Goal: Find contact information: Obtain details needed to contact an individual or organization

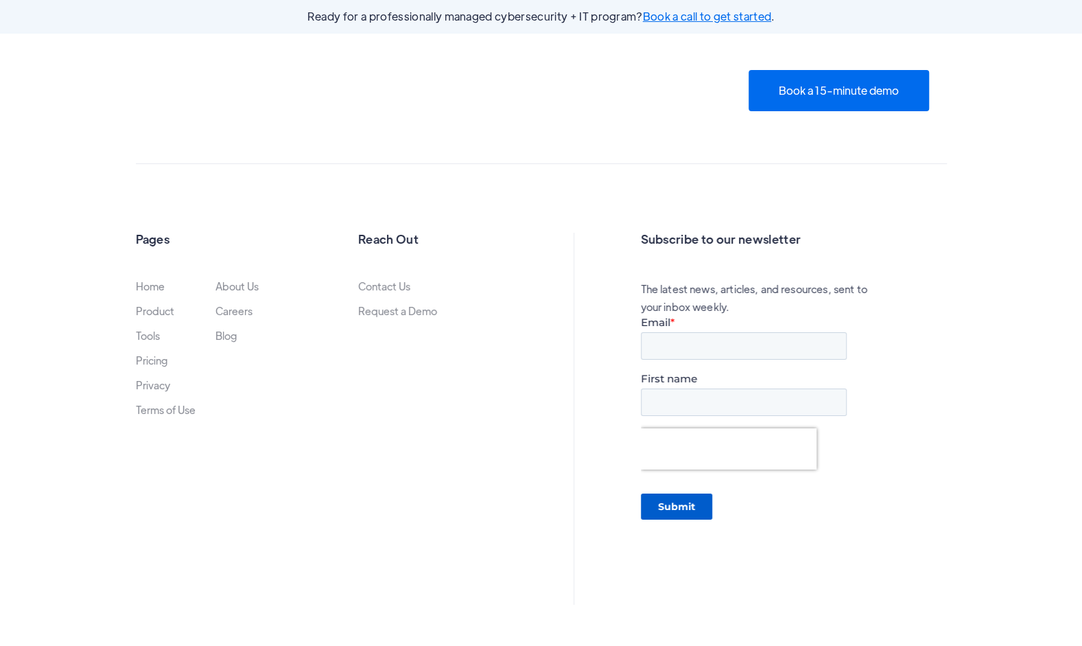
scroll to position [2987, 0]
click at [244, 281] on link "About Us" at bounding box center [236, 286] width 43 height 11
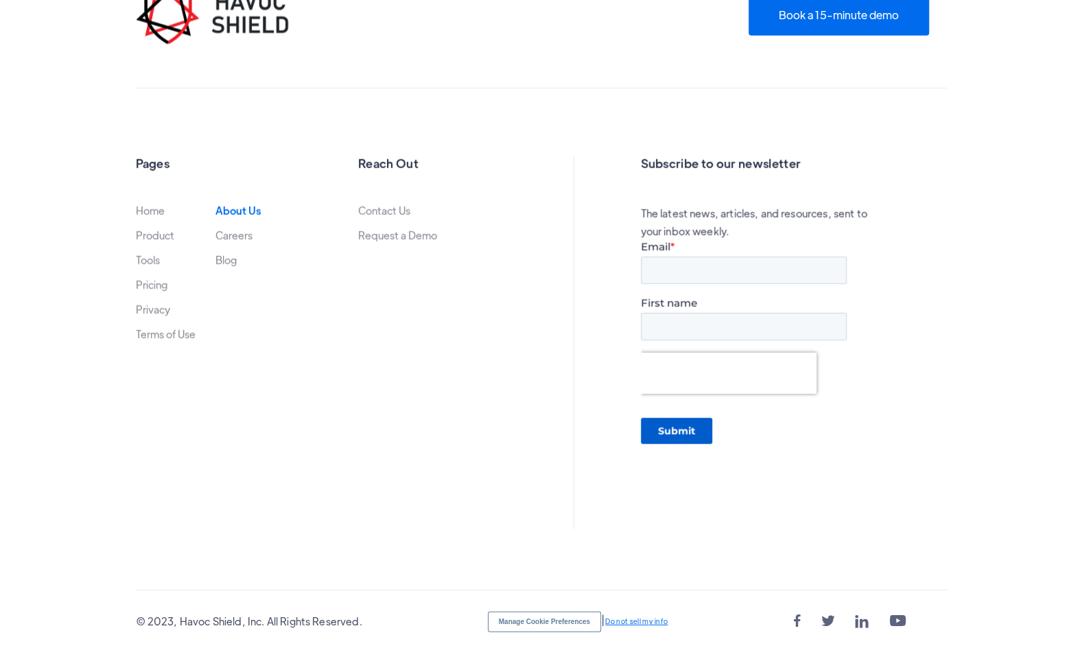
scroll to position [2053, 0]
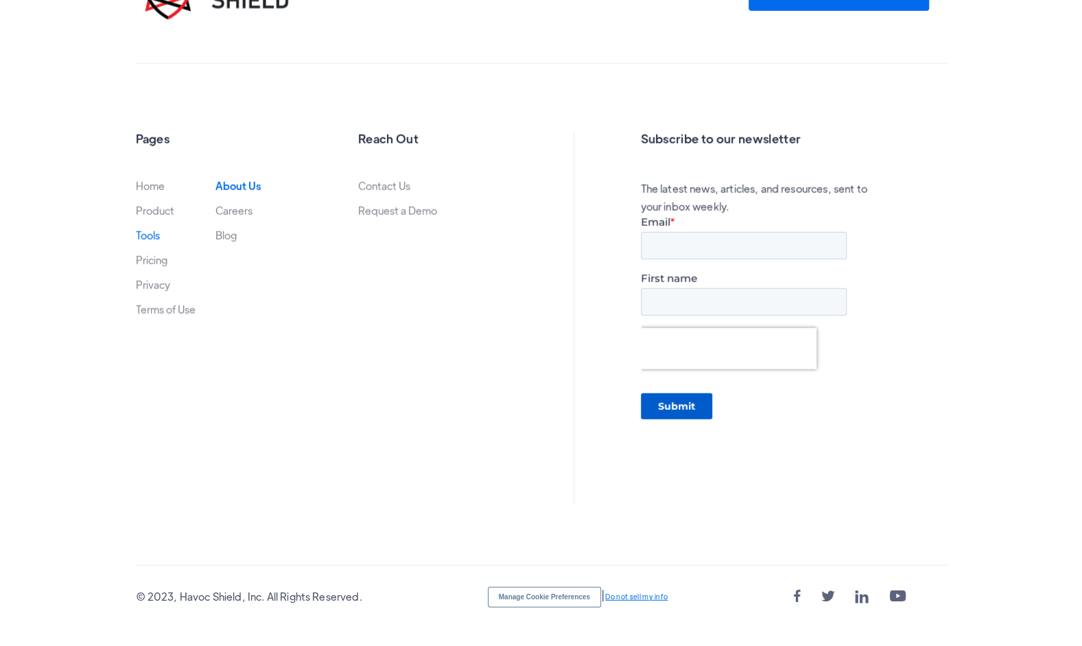
click at [148, 237] on link "Tools" at bounding box center [148, 235] width 24 height 11
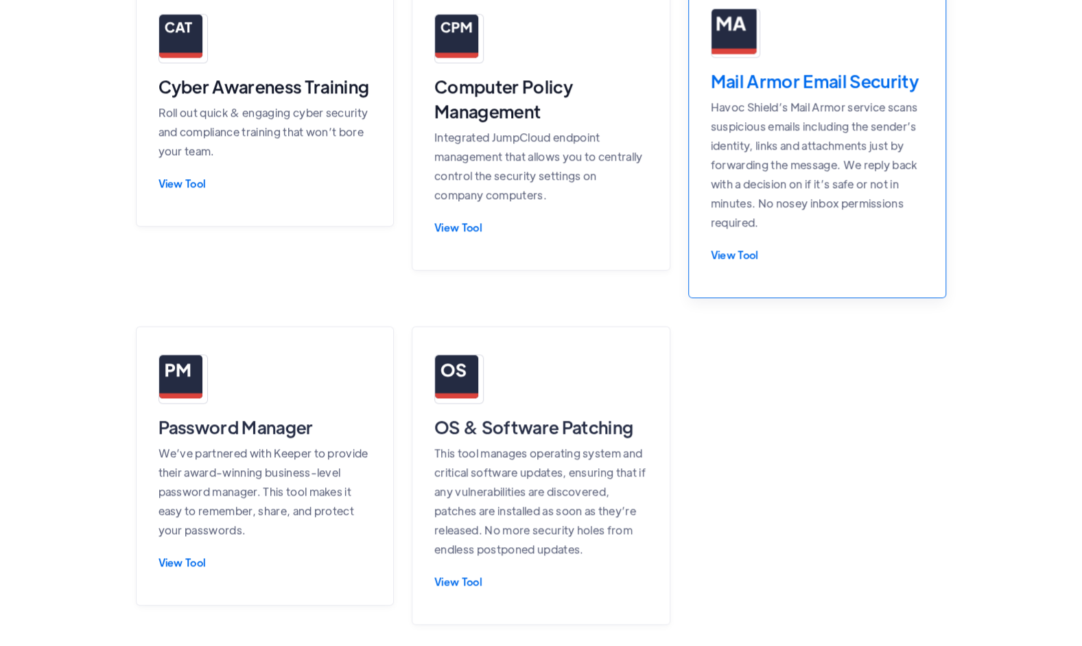
scroll to position [1037, 0]
click at [733, 248] on div "View Tool" at bounding box center [817, 254] width 213 height 12
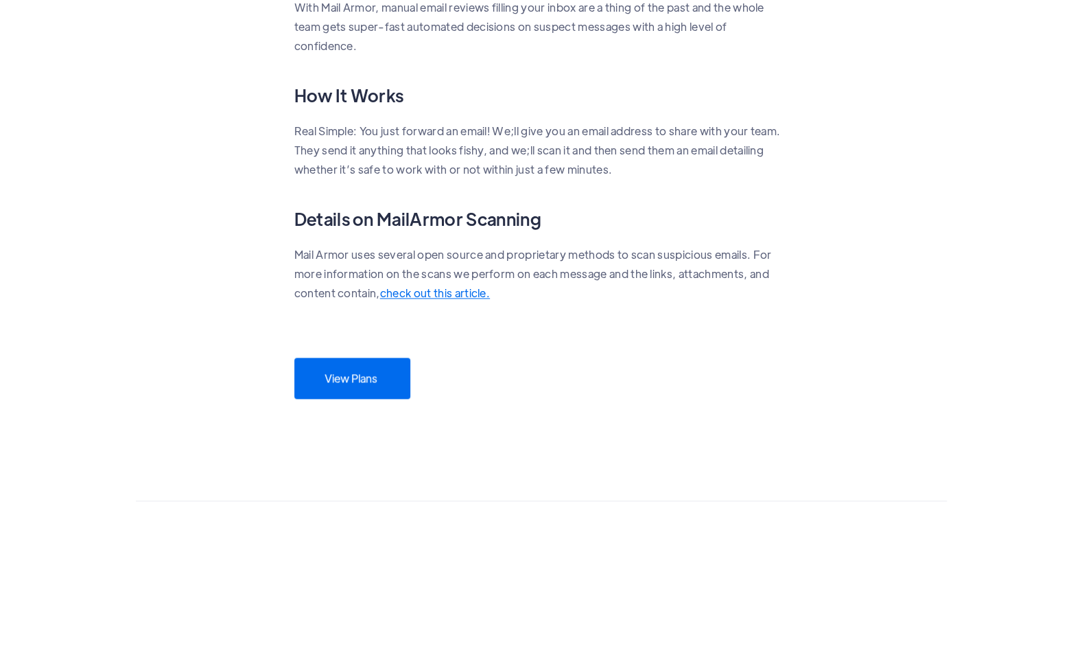
scroll to position [996, 0]
click at [385, 367] on link "View Plans" at bounding box center [352, 373] width 116 height 41
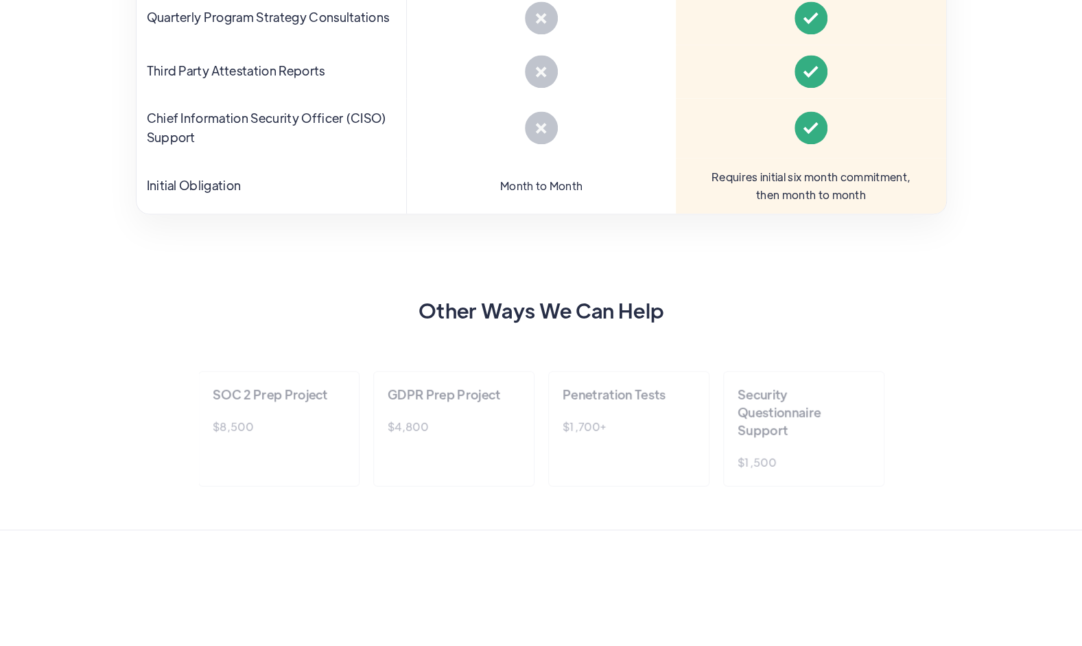
scroll to position [1268, 0]
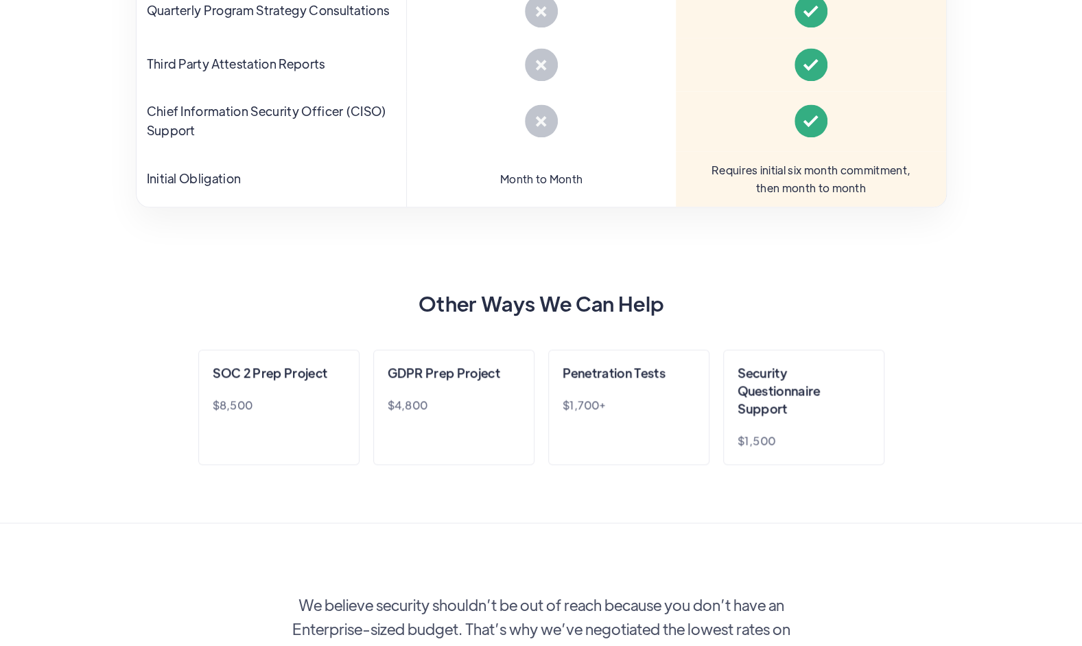
click at [314, 371] on h3 "SOC 2 Prep Project" at bounding box center [270, 373] width 115 height 18
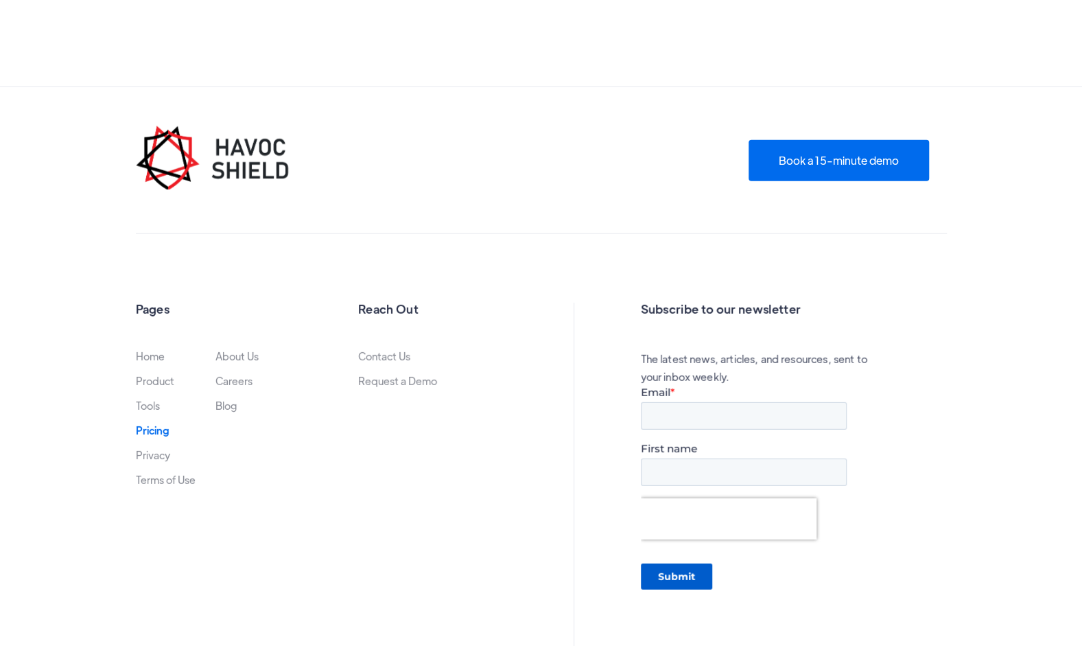
scroll to position [2491, 0]
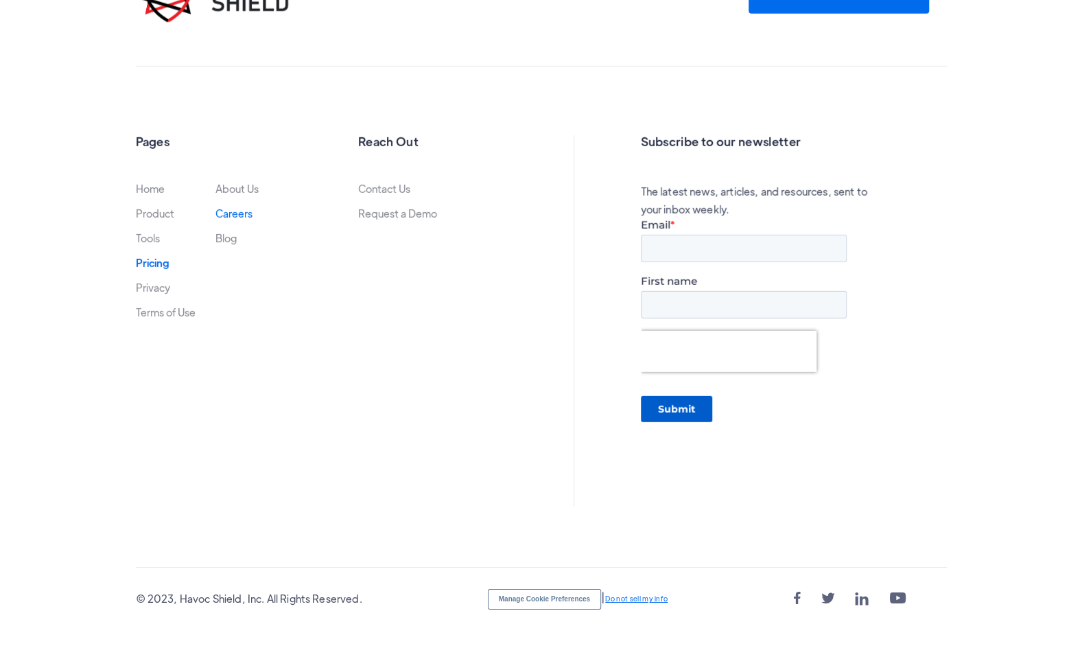
click at [218, 211] on link "Careers" at bounding box center [233, 213] width 37 height 11
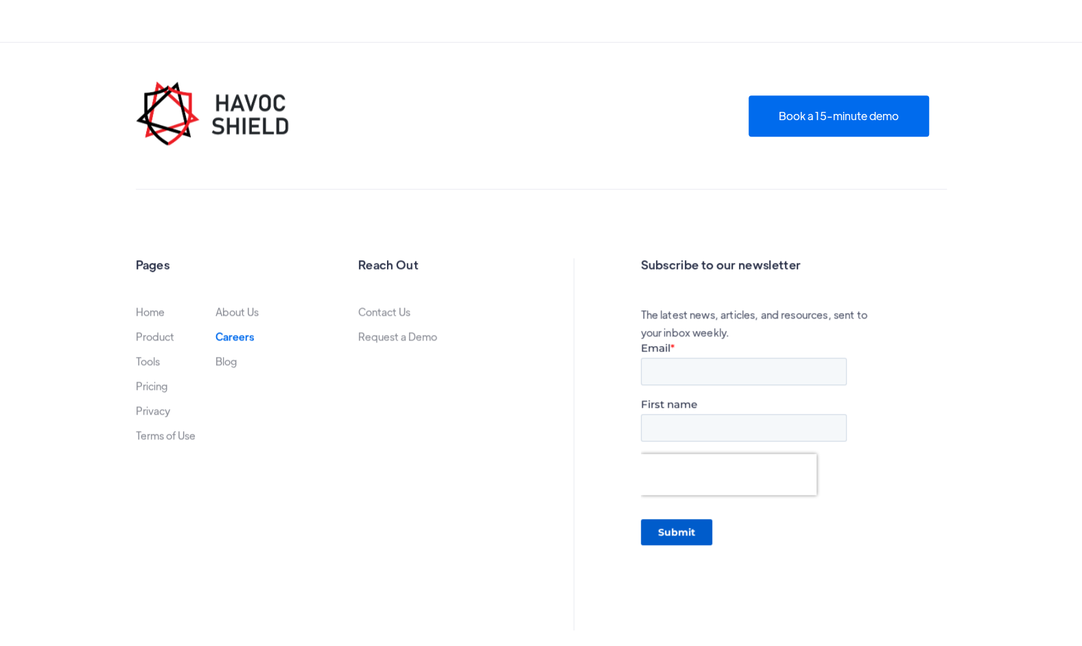
scroll to position [841, 0]
click at [384, 307] on link "Contact Us" at bounding box center [384, 312] width 52 height 11
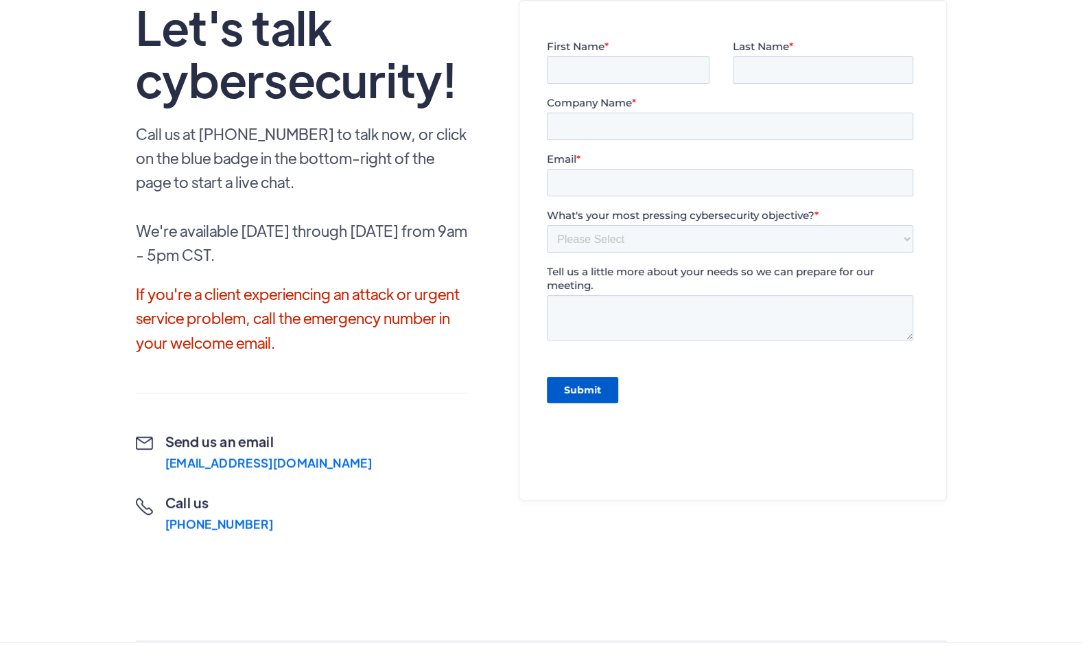
scroll to position [160, 0]
drag, startPoint x: 320, startPoint y: 457, endPoint x: 162, endPoint y: 457, distance: 158.5
click at [162, 457] on div " Send us an email [EMAIL_ADDRESS][DOMAIN_NAME]  Call us [PHONE_NUMBER]  Chat…" at bounding box center [302, 480] width 333 height 99
copy div "[EMAIL_ADDRESS][DOMAIN_NAME]"
